Goal: Task Accomplishment & Management: Manage account settings

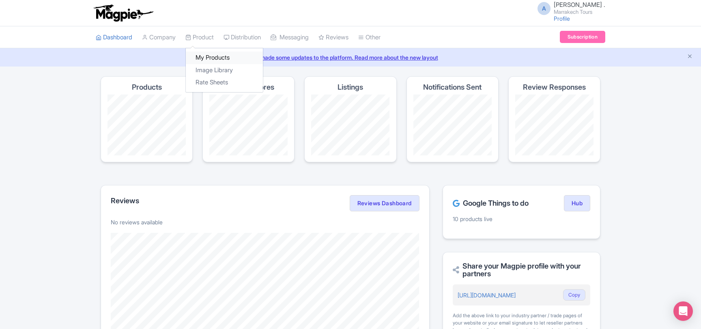
click at [209, 54] on link "My Products" at bounding box center [224, 57] width 77 height 13
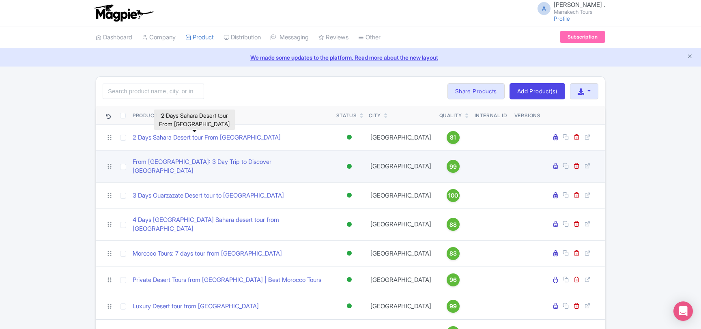
click at [219, 158] on td "From [GEOGRAPHIC_DATA]: 3 Day Trip to Discover [GEOGRAPHIC_DATA]" at bounding box center [231, 166] width 204 height 32
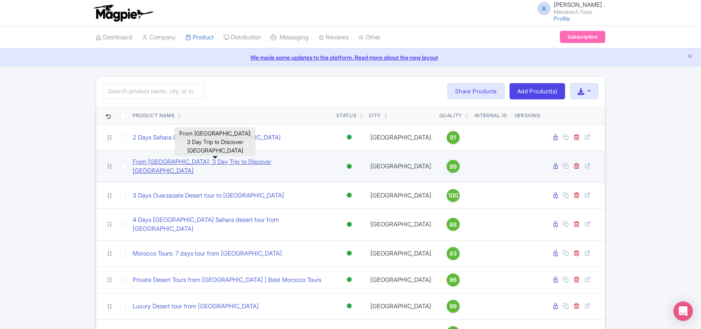
click at [219, 161] on link "From Marrakech: 3 Day Trip to Discover Merzouga Desert" at bounding box center [231, 166] width 197 height 18
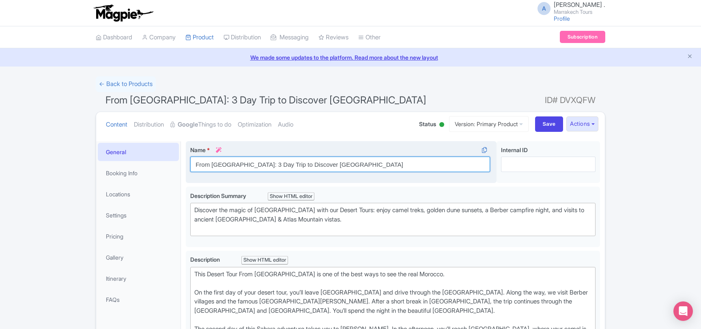
click at [279, 164] on input "From Marrakech: 3 Day Trip to Discover Merzouga Desert" at bounding box center [340, 164] width 300 height 15
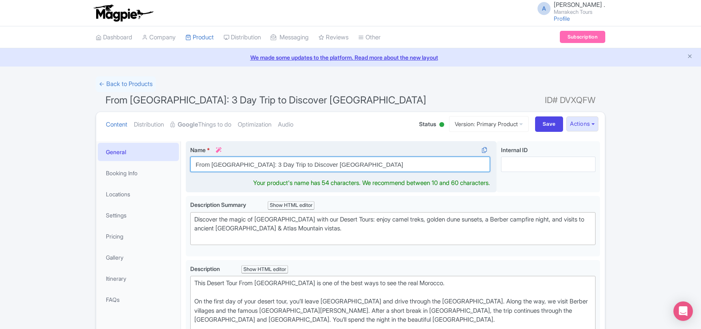
click at [279, 164] on input "From Marrakech: 3 Day Trip to Discover Merzouga Desert" at bounding box center [340, 164] width 300 height 15
click at [284, 164] on input "From Marrakech: 3 Day Trip to Discover Merzouga Desert" at bounding box center [340, 164] width 300 height 15
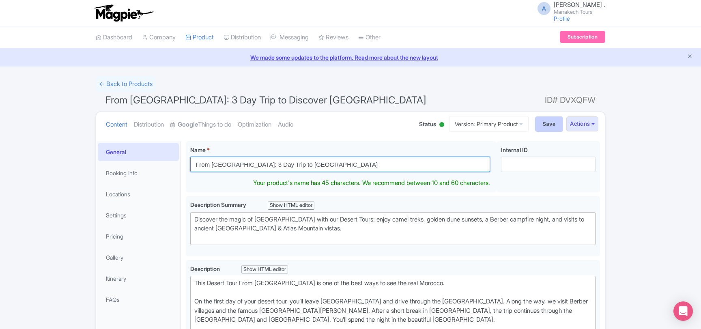
type input "From [GEOGRAPHIC_DATA]: 3 Day Trip to [GEOGRAPHIC_DATA]"
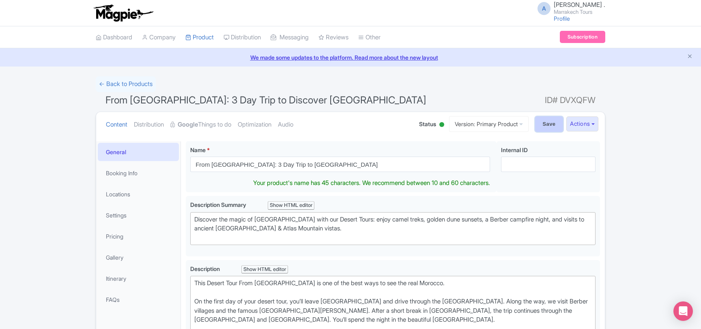
click at [541, 127] on input "Save" at bounding box center [549, 123] width 28 height 15
type input "Saving..."
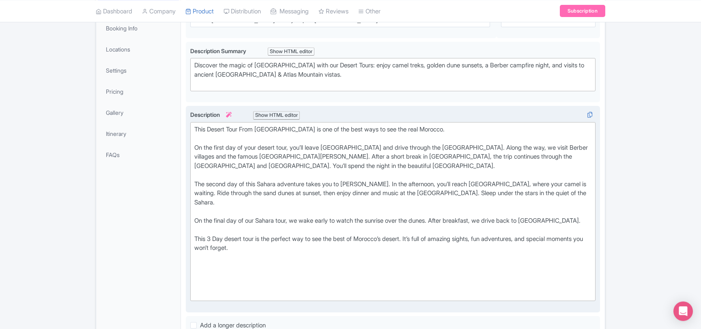
scroll to position [219, 0]
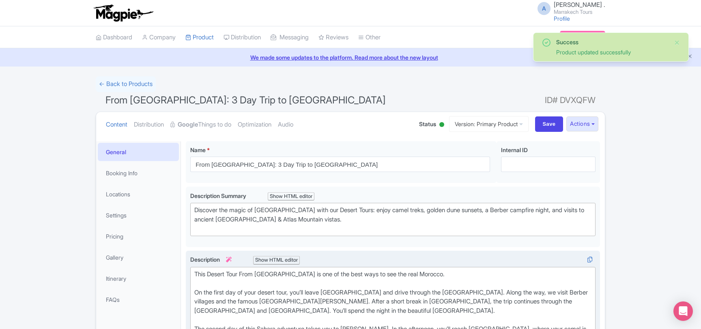
scroll to position [141, 0]
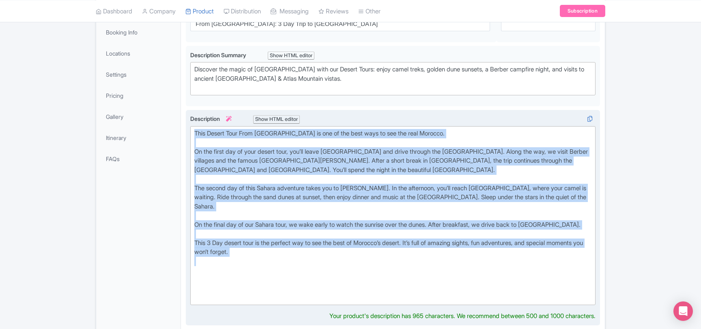
click at [347, 133] on div "This Desert Tour From Marrakech is one of the best ways to see the real Morocco…" at bounding box center [392, 216] width 397 height 174
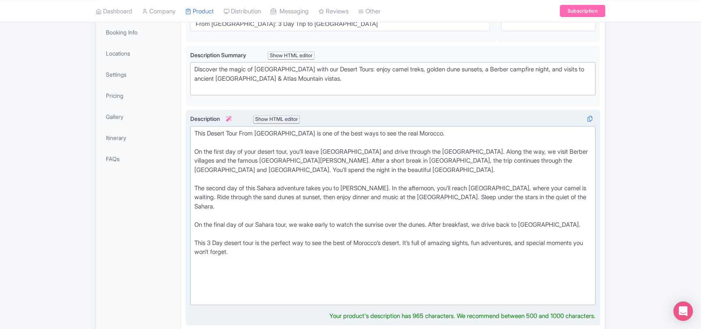
click at [433, 130] on div "This Desert Tour From Marrakech is one of the best ways to see the real Morocco…" at bounding box center [392, 216] width 397 height 174
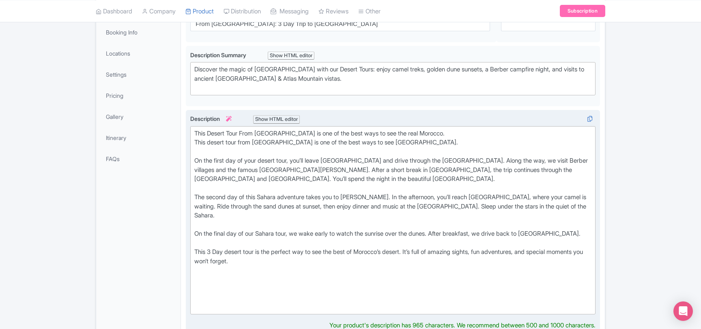
click at [231, 135] on div "This Desert Tour From Marrakech is one of the best ways to see the real Morocco…" at bounding box center [392, 220] width 397 height 182
type trix-editor "<div>This desert tour from Marrakech is one of the best ways to see Morocco.<br…"
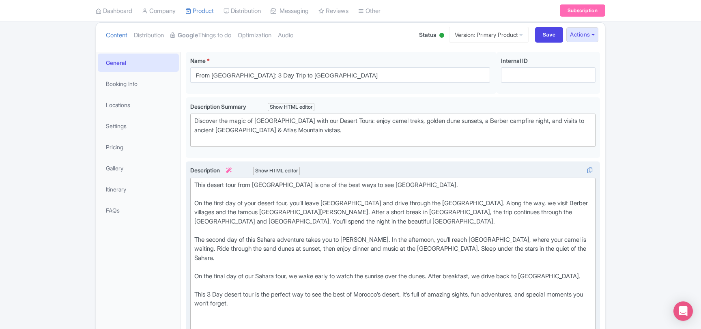
scroll to position [53, 0]
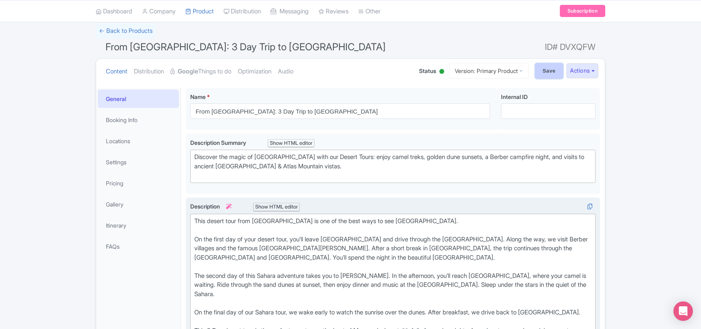
click at [544, 68] on input "Save" at bounding box center [549, 70] width 28 height 15
type input "Saving..."
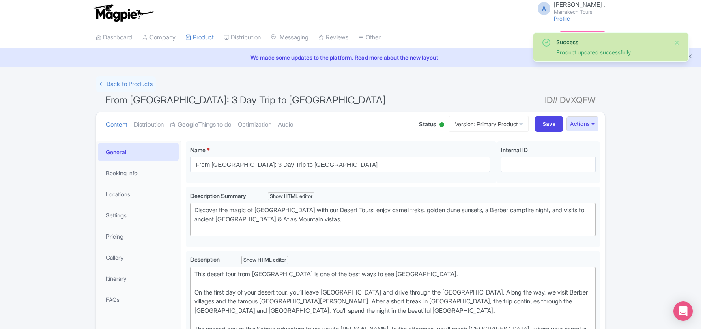
scroll to position [141, 0]
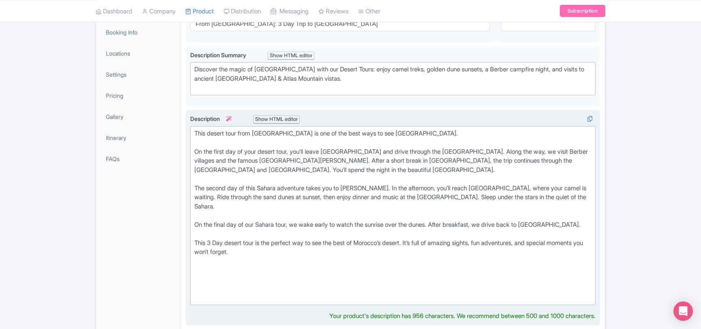
click at [209, 236] on div "This desert tour from [GEOGRAPHIC_DATA] is one of the best ways to see [GEOGRAP…" at bounding box center [392, 216] width 397 height 174
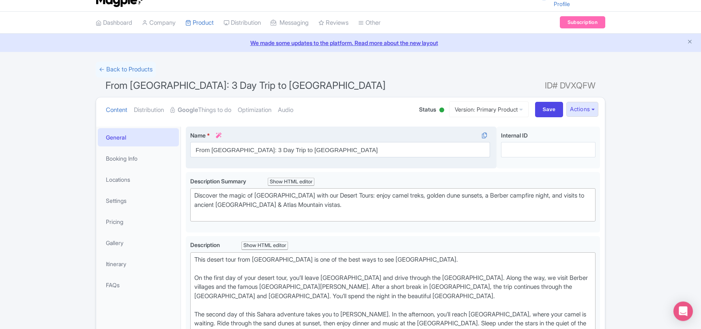
scroll to position [9, 0]
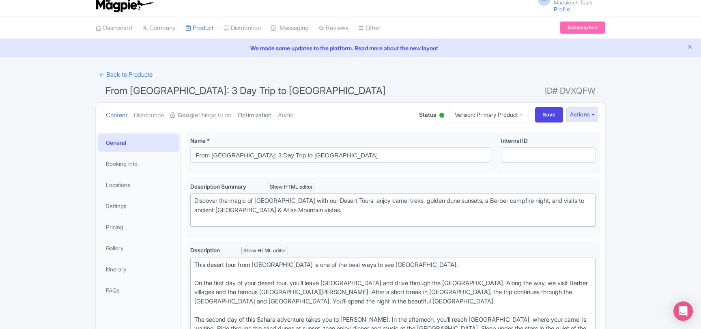
click at [255, 115] on link "Optimization" at bounding box center [255, 116] width 34 height 26
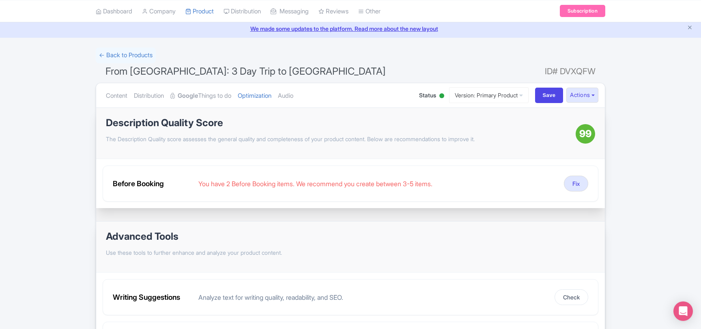
scroll to position [44, 0]
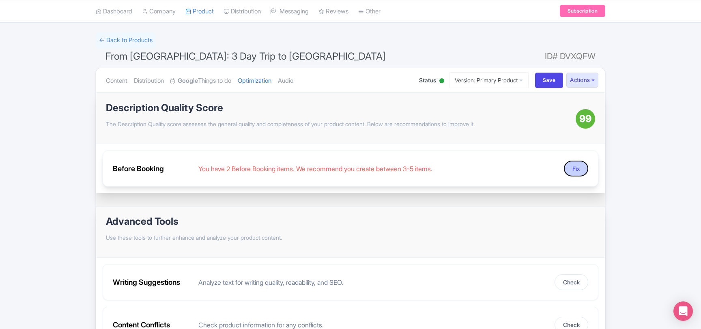
click at [568, 167] on button "Fix" at bounding box center [576, 169] width 24 height 16
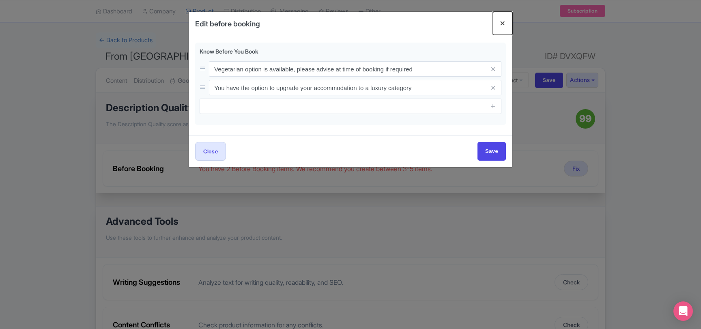
click at [500, 24] on button "Close" at bounding box center [502, 23] width 19 height 23
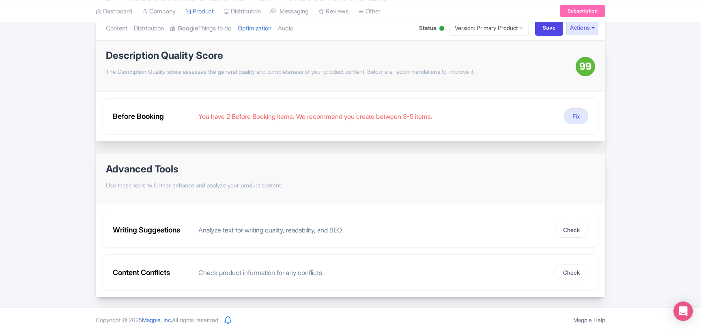
scroll to position [99, 0]
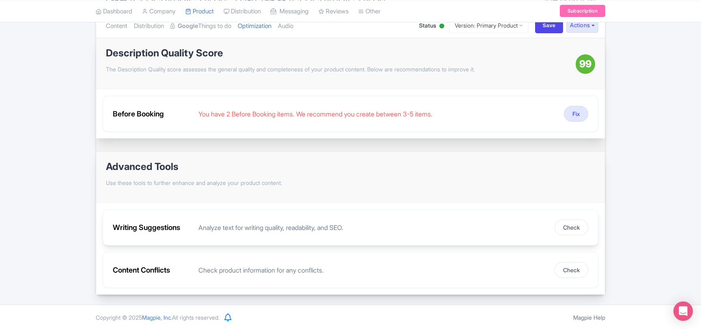
click at [280, 224] on div "Analyze text for writing quality, readability, and SEO." at bounding box center [373, 228] width 350 height 10
click at [564, 230] on button "Check" at bounding box center [571, 227] width 34 height 16
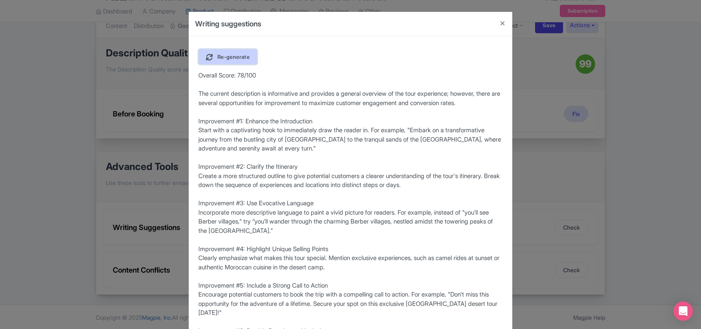
click at [242, 57] on span "Re-generate" at bounding box center [233, 57] width 32 height 6
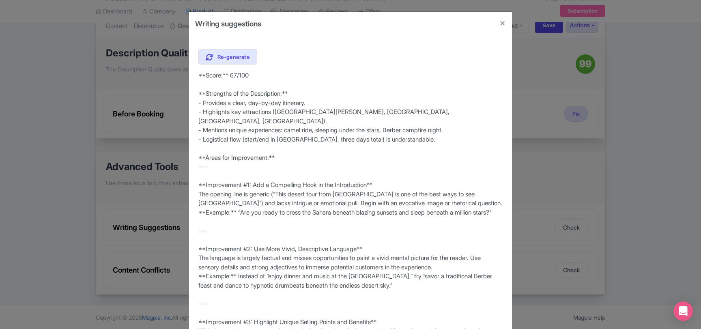
scroll to position [88, 0]
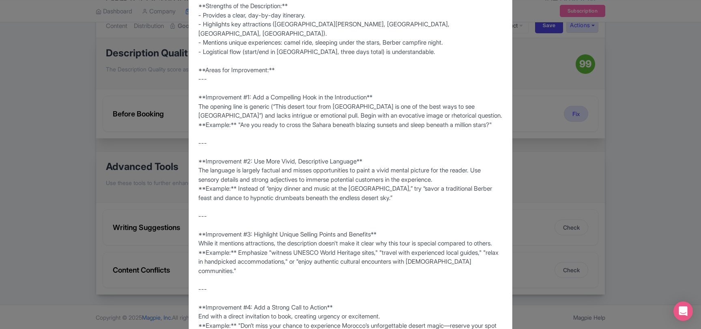
click at [84, 184] on div "Writing suggestions Re-generate **Score:** 67/100 **Strengths of the Descriptio…" at bounding box center [350, 164] width 701 height 329
